Goal: Information Seeking & Learning: Learn about a topic

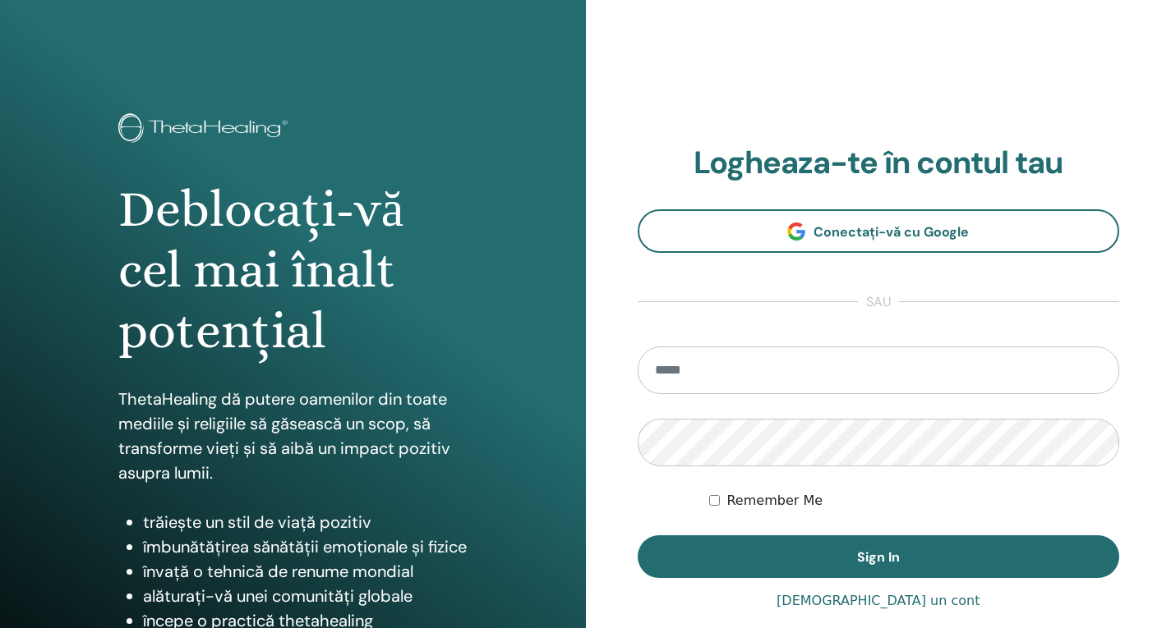
click at [734, 369] on input "email" at bounding box center [879, 371] width 482 height 48
click at [737, 359] on input "email" at bounding box center [879, 371] width 482 height 48
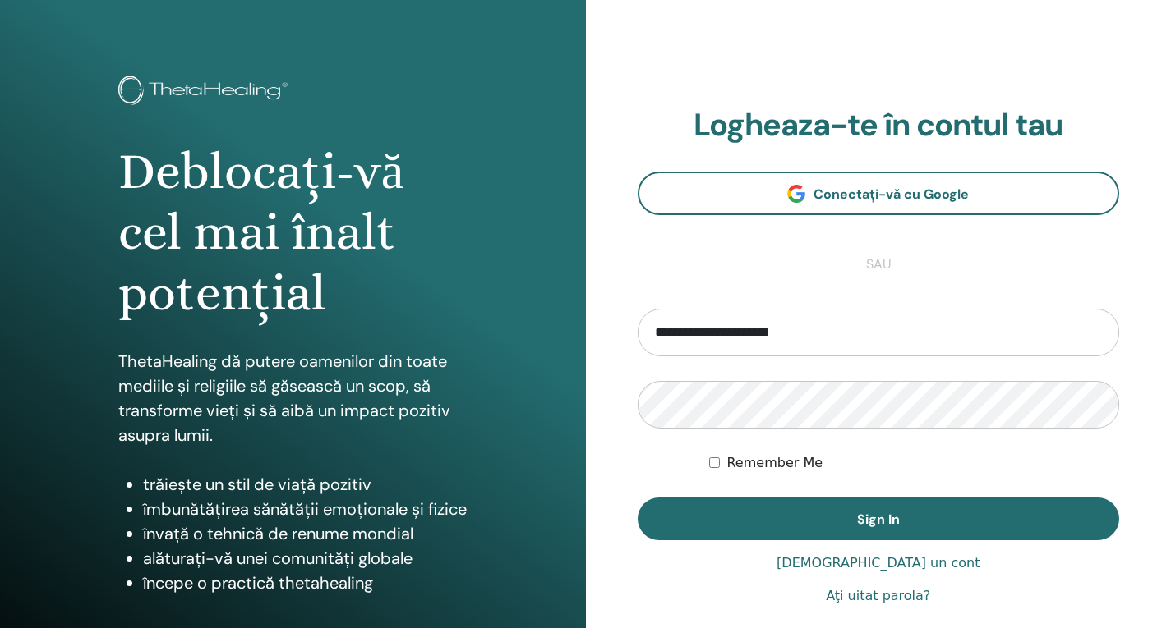
scroll to position [82, 0]
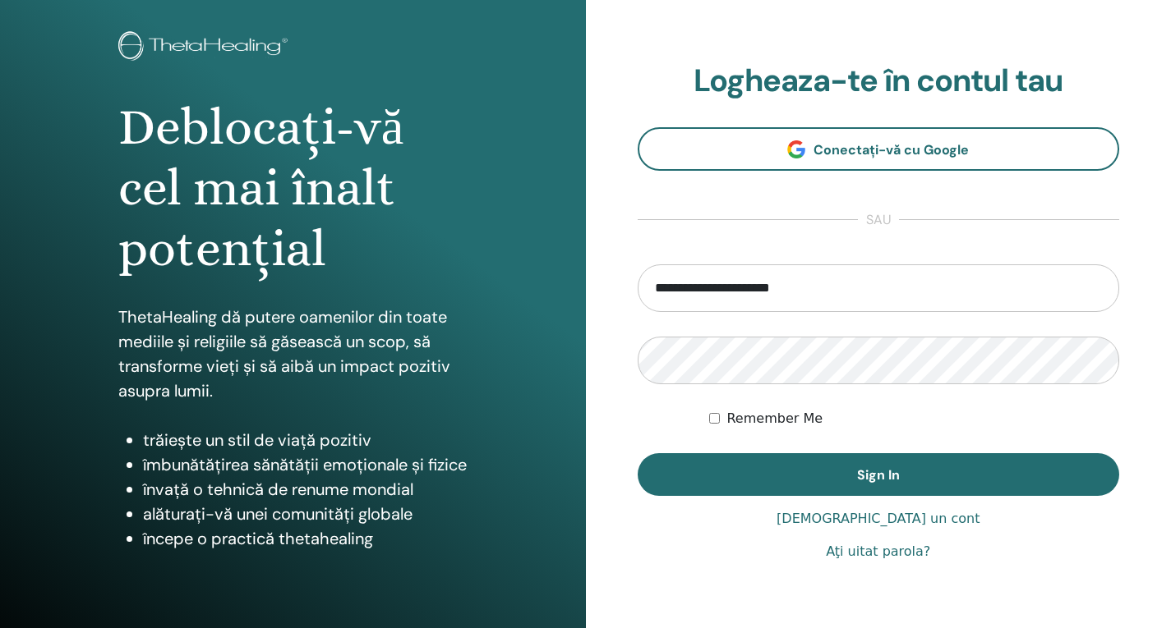
type input "**********"
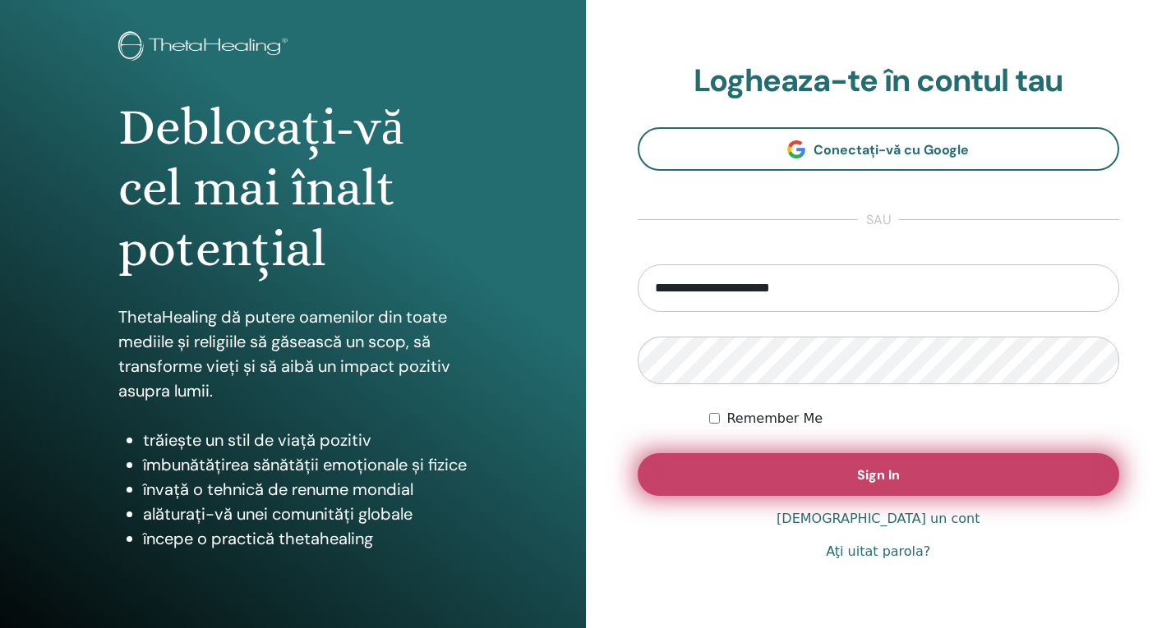
click at [905, 485] on button "Sign In" at bounding box center [879, 475] width 482 height 43
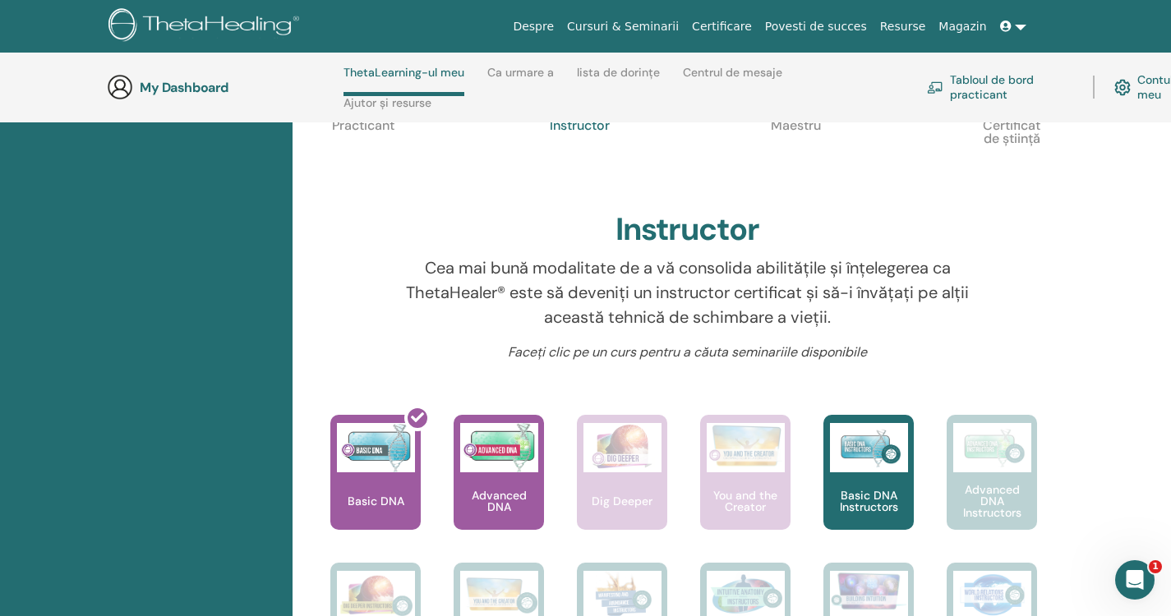
scroll to position [480, 0]
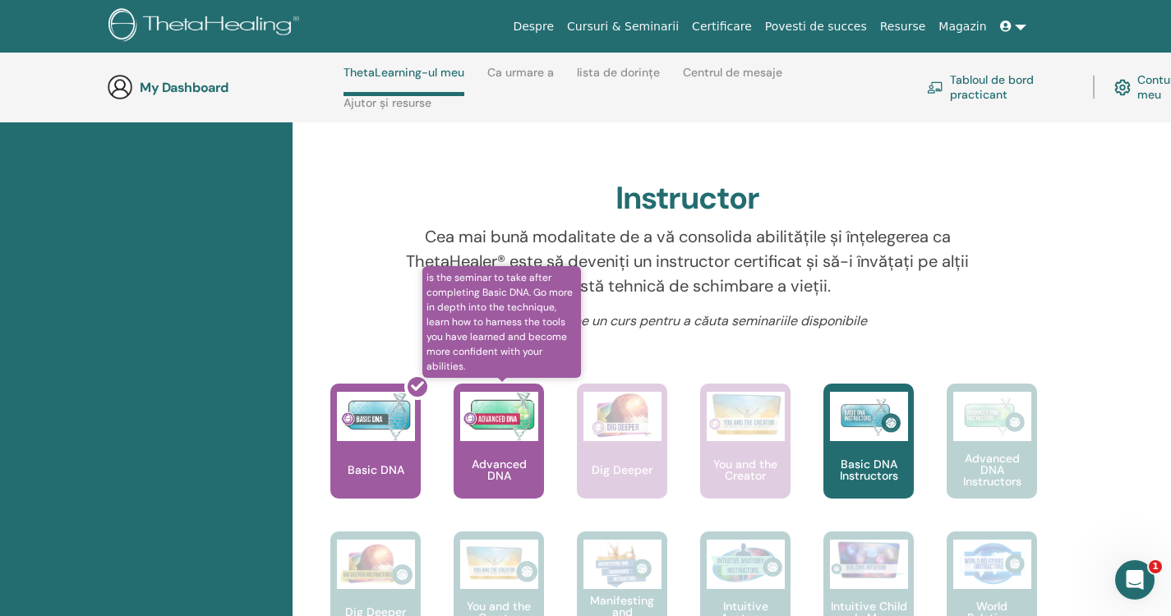
click at [504, 461] on p "Advanced DNA" at bounding box center [499, 469] width 90 height 23
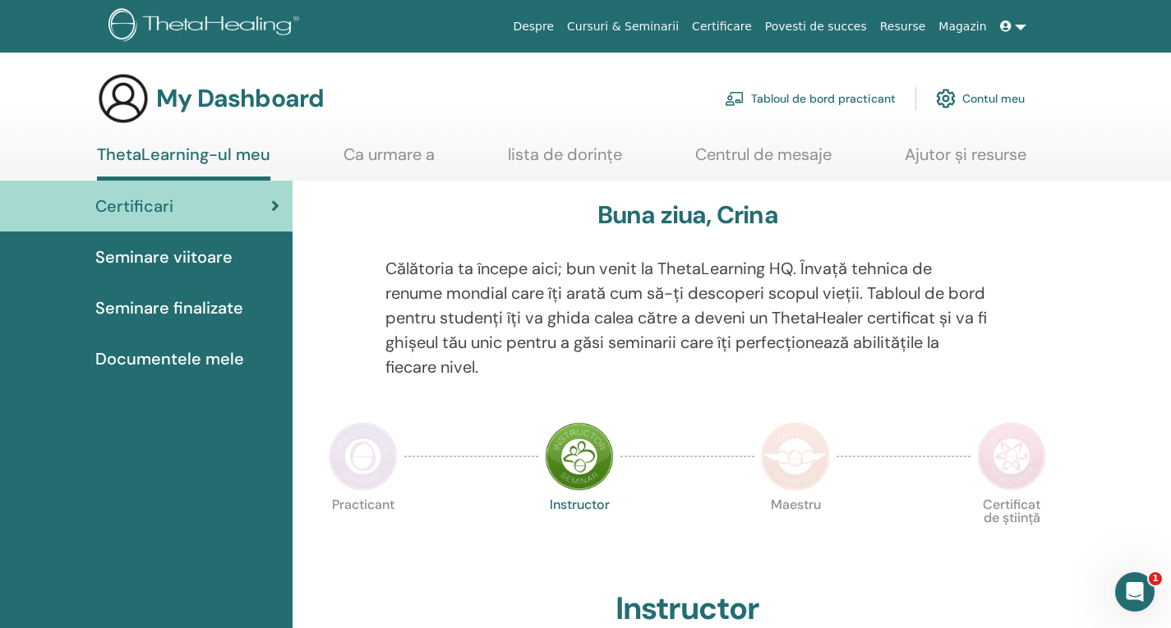
click at [145, 256] on span "Seminare viitoare" at bounding box center [163, 257] width 137 height 25
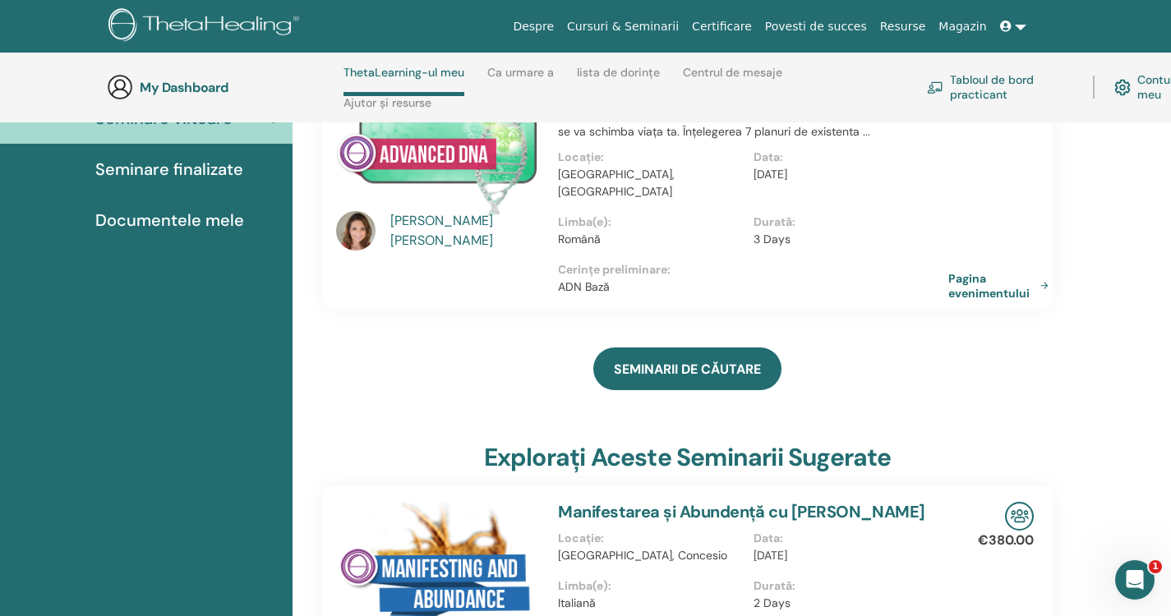
scroll to position [151, 0]
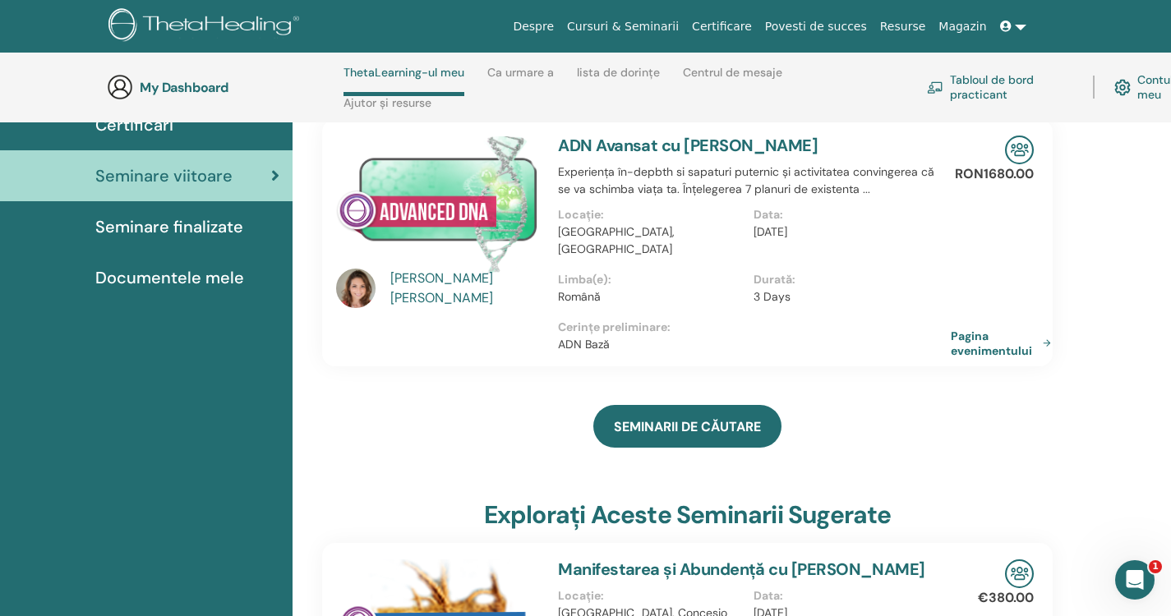
click at [984, 329] on link "Pagina evenimentului" at bounding box center [1004, 344] width 107 height 30
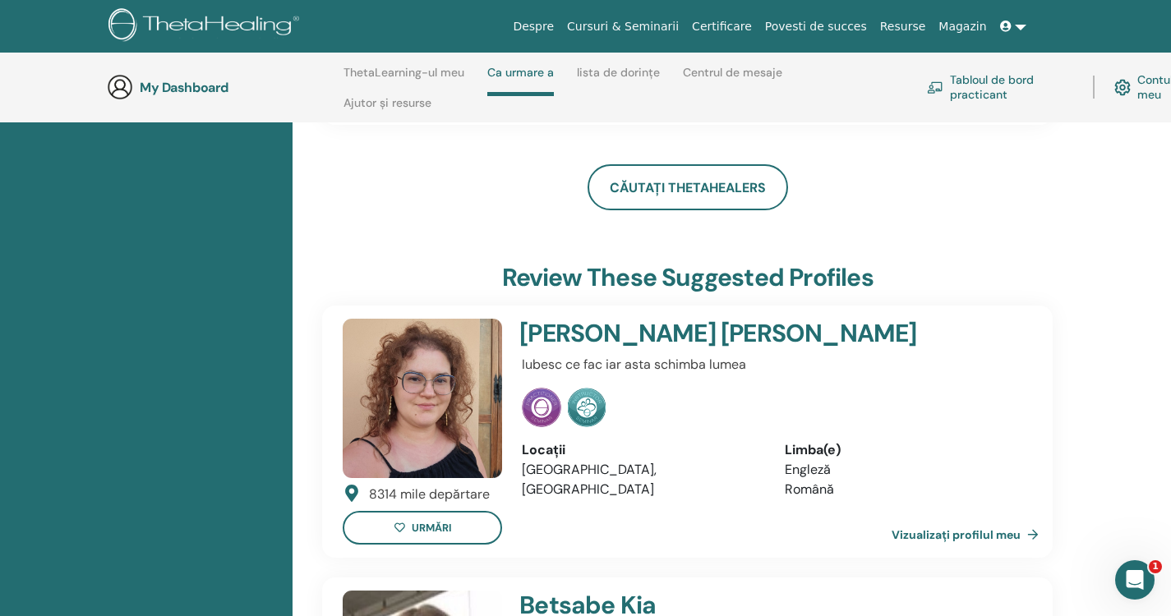
scroll to position [151, 0]
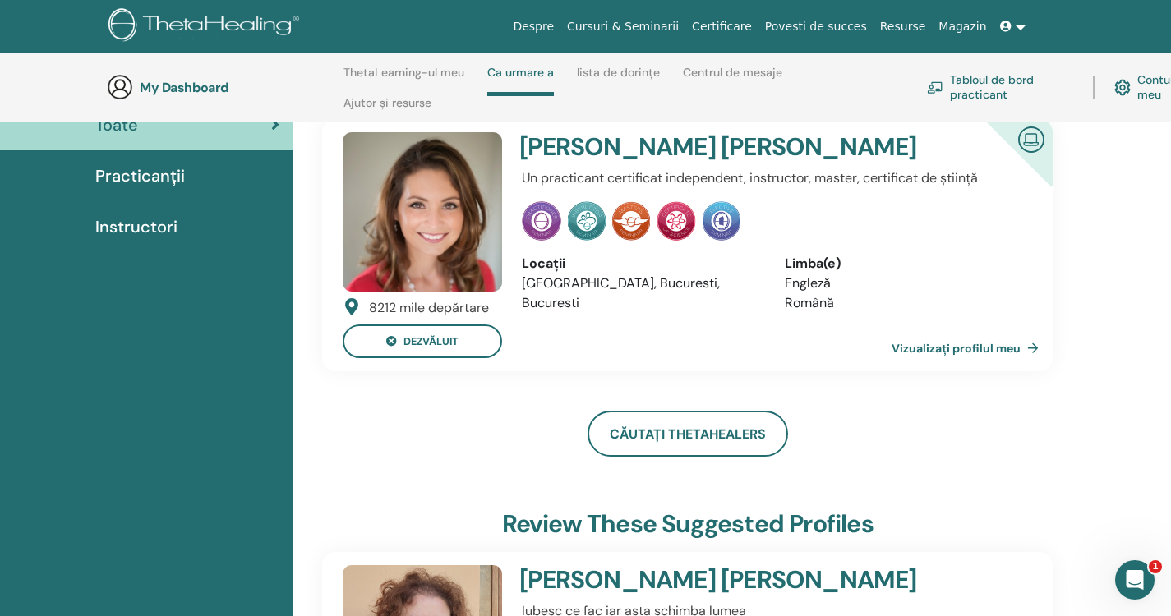
click at [958, 342] on link "Vizualizați profilul meu" at bounding box center [968, 348] width 154 height 33
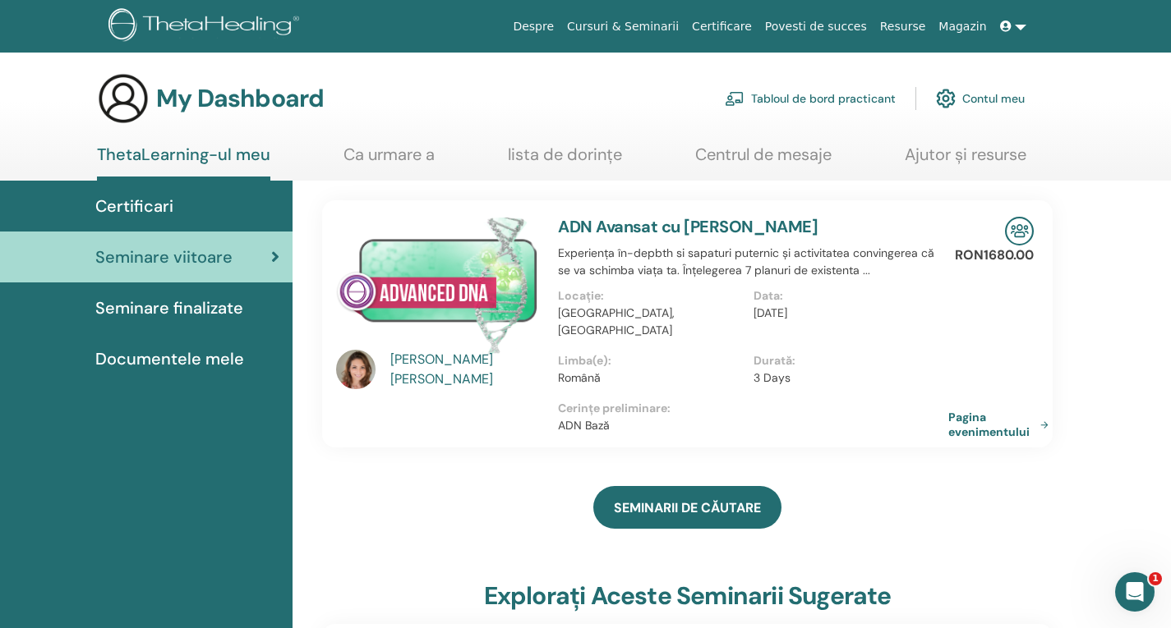
click at [145, 199] on span "Certificari" at bounding box center [134, 206] width 78 height 25
